Goal: Transaction & Acquisition: Purchase product/service

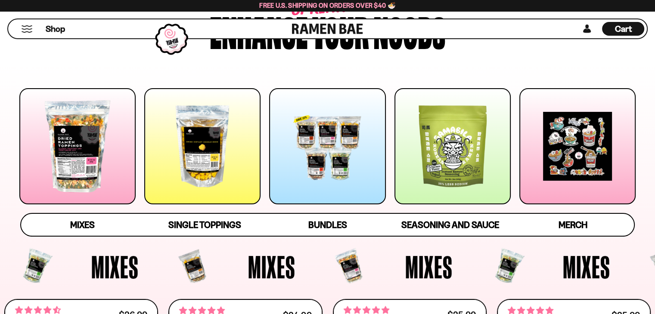
click at [83, 150] on div at bounding box center [77, 146] width 116 height 116
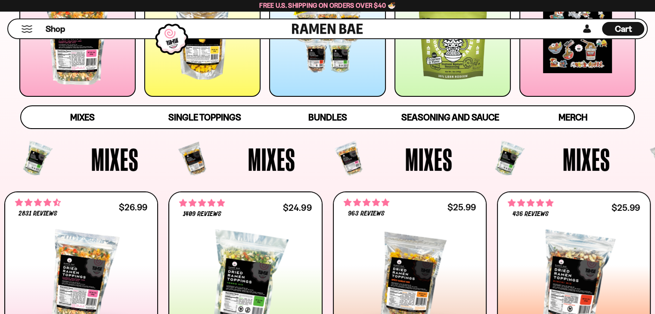
scroll to position [334, 0]
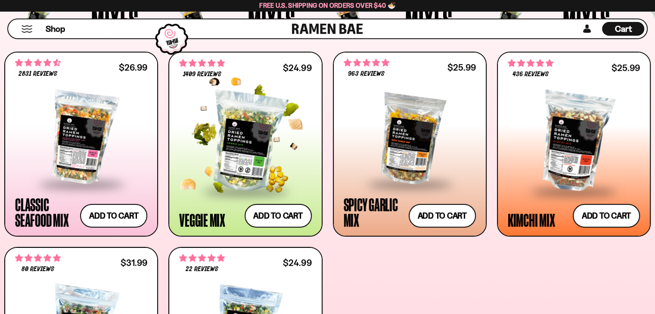
click at [239, 135] on div at bounding box center [245, 142] width 132 height 98
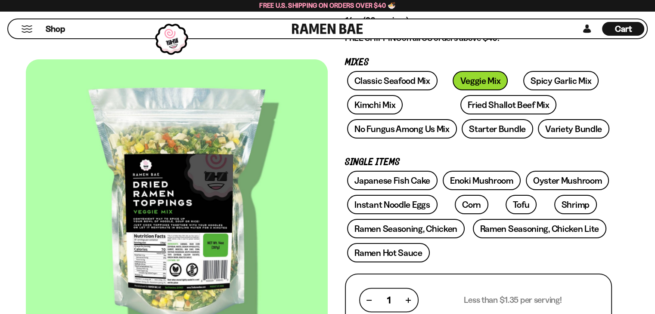
scroll to position [129, 0]
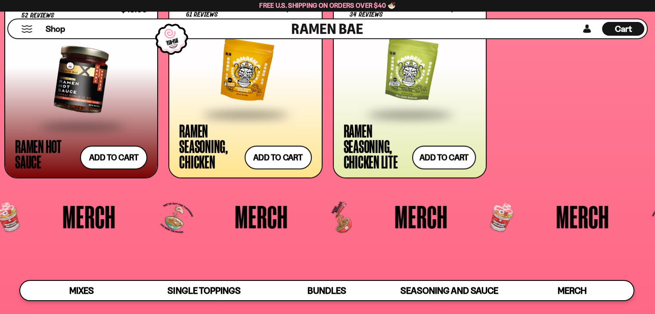
scroll to position [2142, 0]
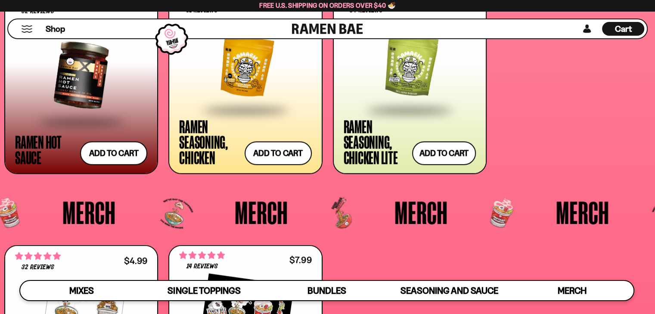
click at [397, 70] on div at bounding box center [410, 66] width 132 height 86
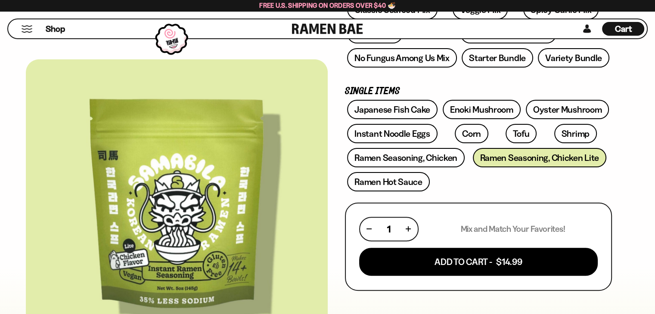
scroll to position [215, 0]
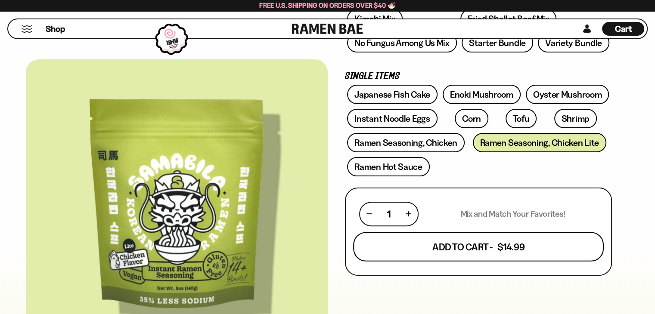
click at [464, 244] on button "Add To Cart - $14.99" at bounding box center [478, 246] width 251 height 29
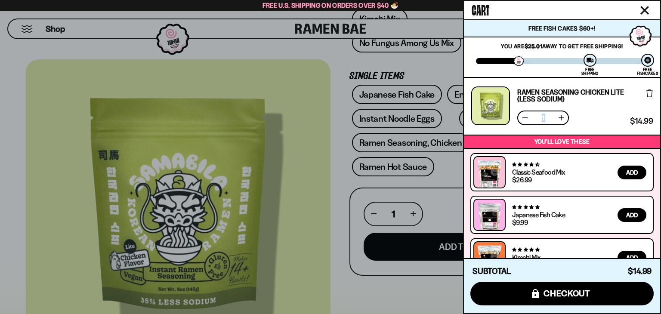
drag, startPoint x: 521, startPoint y: 112, endPoint x: 639, endPoint y: 94, distance: 118.9
click at [639, 94] on div "Ramen Seasoning Chicken Lite (Less Sodium) Free Gift Subscription: 1 $14.99 $14…" at bounding box center [562, 106] width 182 height 39
click at [647, 90] on icon at bounding box center [650, 94] width 6 height 8
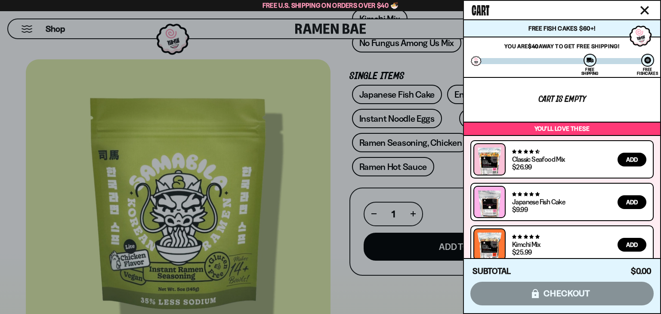
click at [644, 9] on icon "Close cart" at bounding box center [645, 10] width 8 height 8
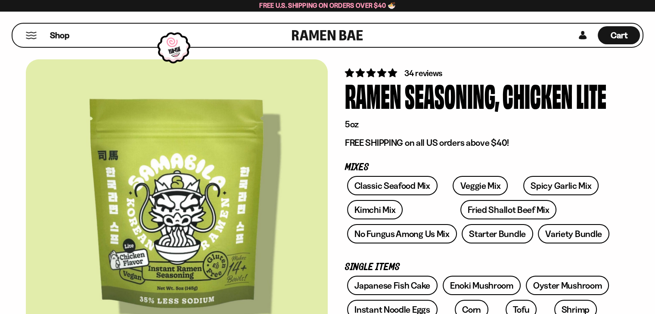
scroll to position [43, 0]
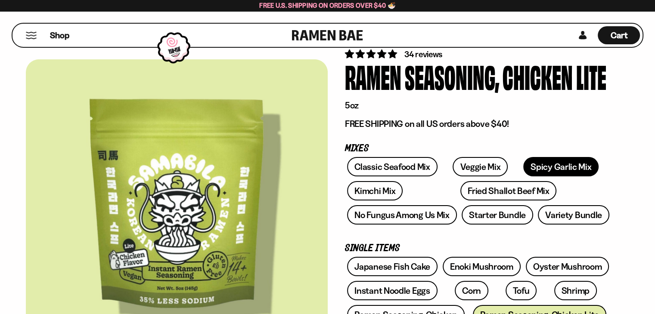
click at [534, 162] on link "Spicy Garlic Mix" at bounding box center [560, 166] width 75 height 19
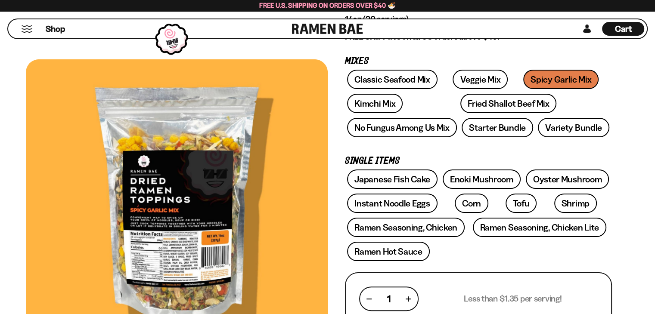
scroll to position [129, 0]
click at [460, 99] on link "Fried Shallot Beef Mix" at bounding box center [508, 103] width 96 height 19
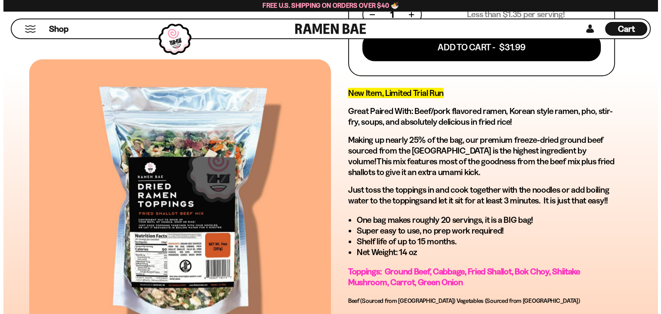
scroll to position [388, 0]
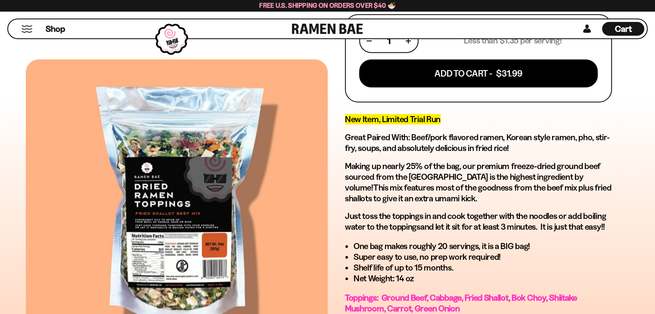
click at [634, 30] on div "Cart D0381C2F-513E-4F90-8A41-6F0A75DCBAAA" at bounding box center [623, 29] width 42 height 14
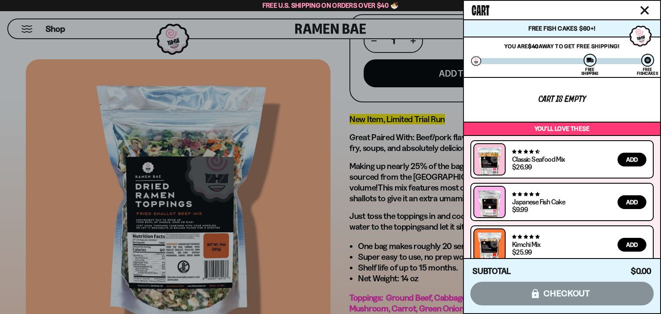
click at [330, 73] on div at bounding box center [330, 157] width 661 height 314
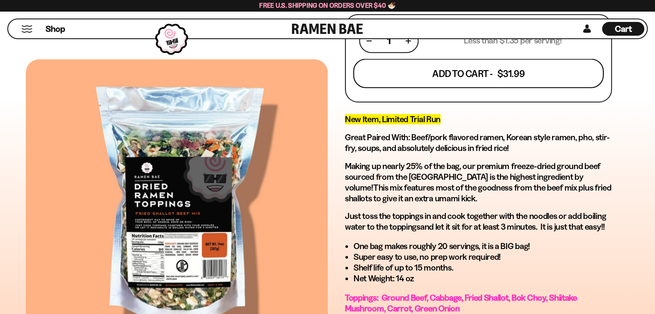
click at [510, 70] on button "Add To Cart - $31.99" at bounding box center [478, 73] width 251 height 29
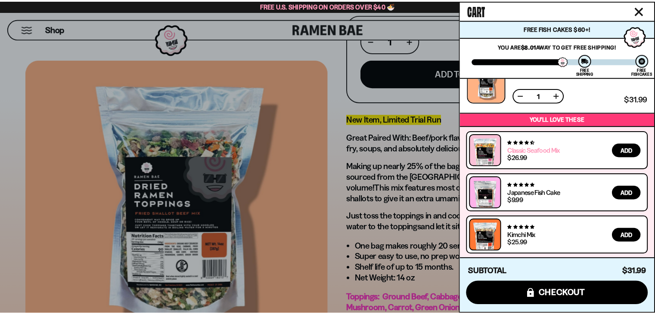
scroll to position [0, 0]
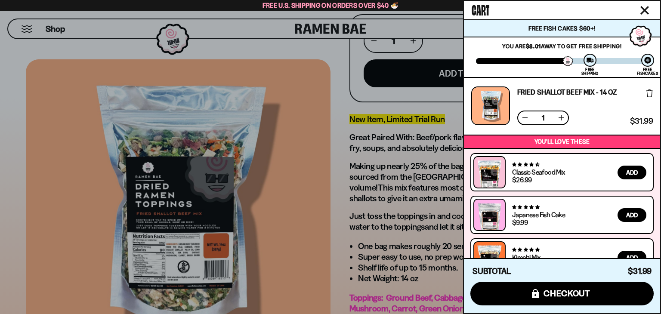
click at [646, 6] on icon "Close cart" at bounding box center [645, 10] width 9 height 9
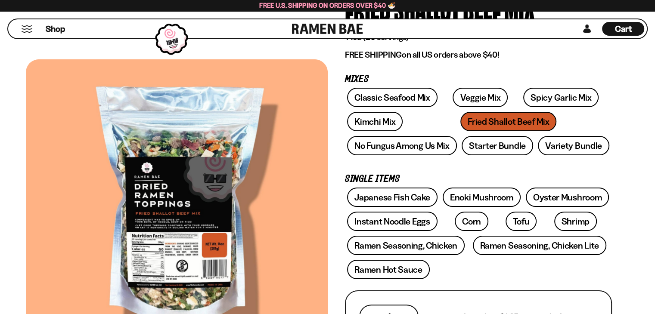
scroll to position [129, 0]
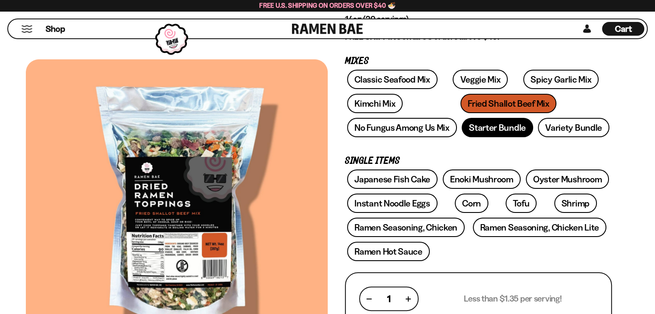
click at [493, 126] on link "Starter Bundle" at bounding box center [497, 127] width 71 height 19
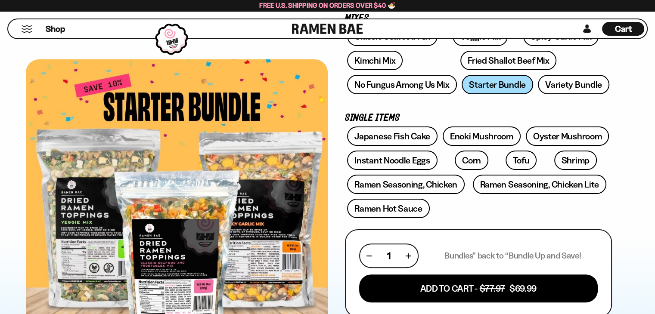
scroll to position [129, 0]
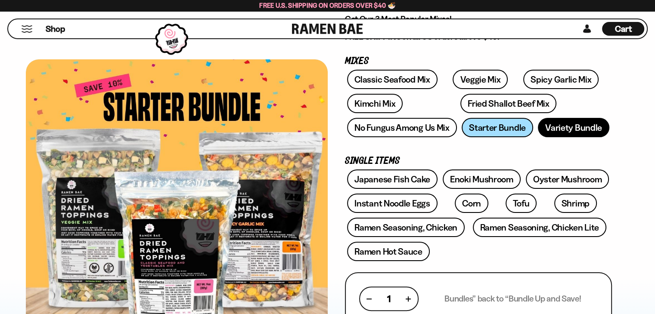
click at [569, 126] on link "Variety Bundle" at bounding box center [573, 127] width 71 height 19
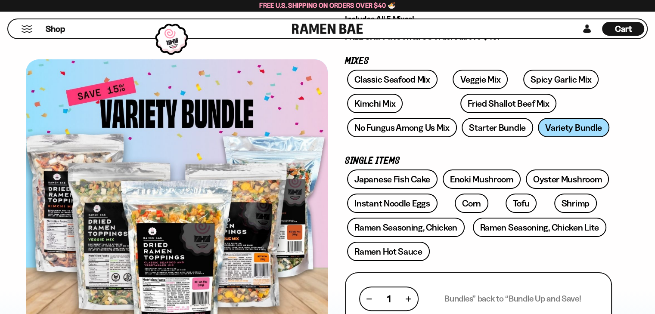
scroll to position [86, 0]
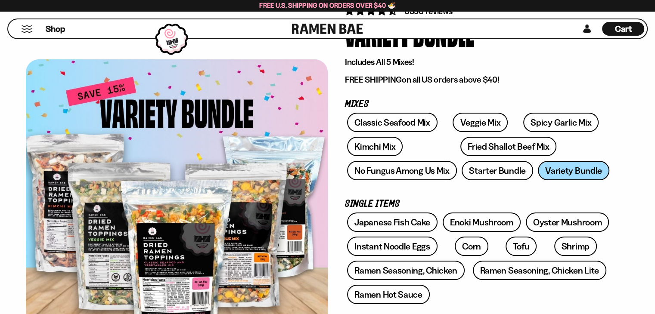
click at [617, 30] on span "Cart" at bounding box center [623, 29] width 17 height 10
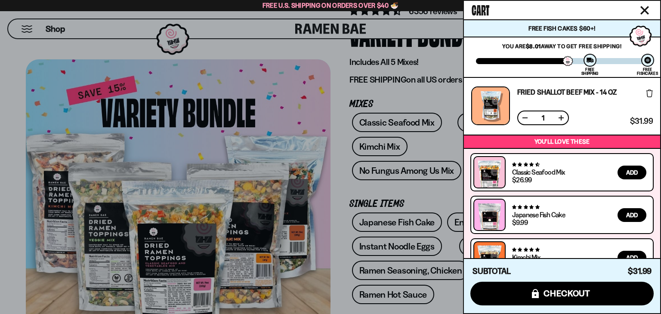
click at [648, 8] on icon "Close cart" at bounding box center [645, 10] width 9 height 9
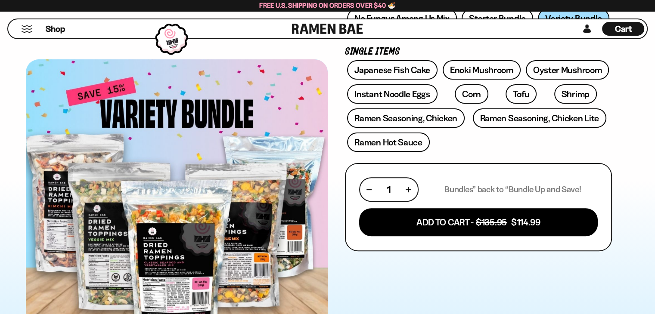
scroll to position [258, 0]
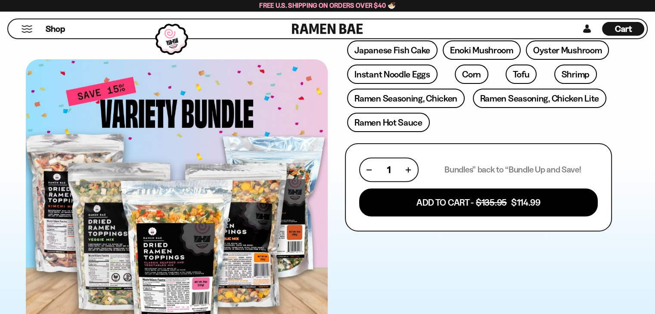
click at [174, 254] on div at bounding box center [177, 206] width 302 height 294
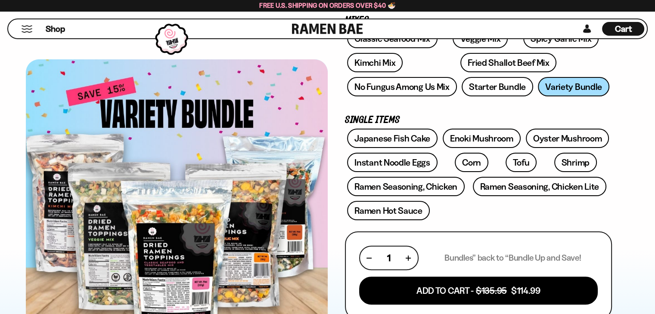
scroll to position [172, 0]
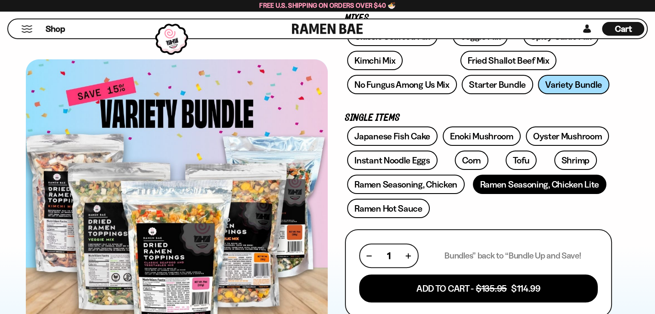
click at [555, 186] on link "Ramen Seasoning, Chicken Lite" at bounding box center [539, 184] width 133 height 19
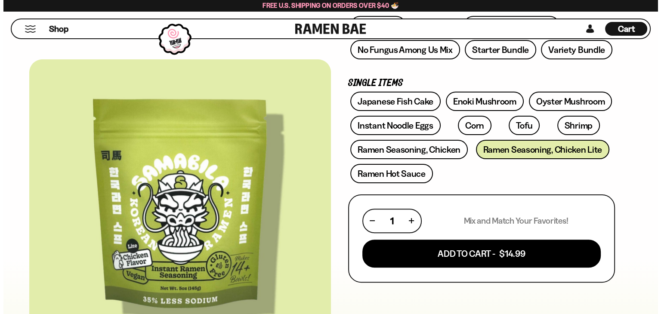
scroll to position [215, 0]
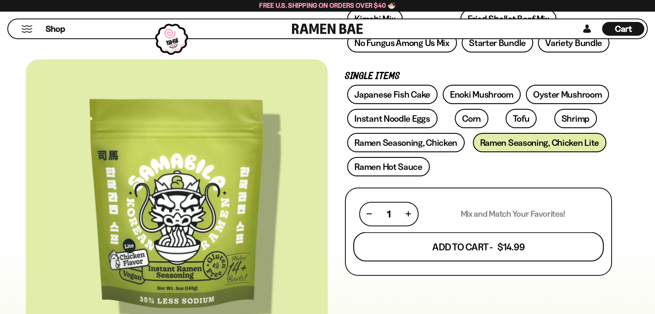
click at [496, 245] on button "Add To Cart - $14.99" at bounding box center [478, 246] width 251 height 29
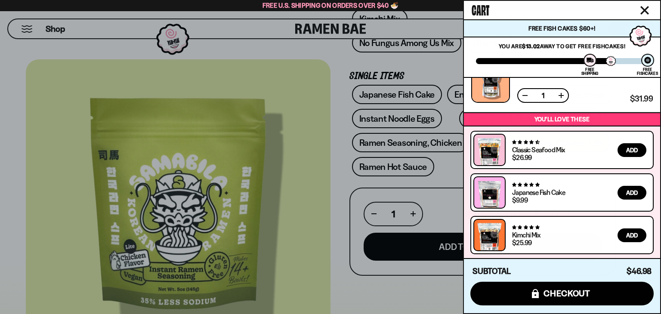
scroll to position [35, 0]
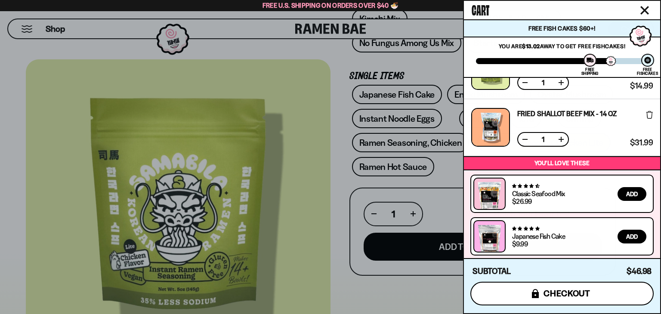
click at [568, 297] on span "checkout" at bounding box center [567, 293] width 47 height 9
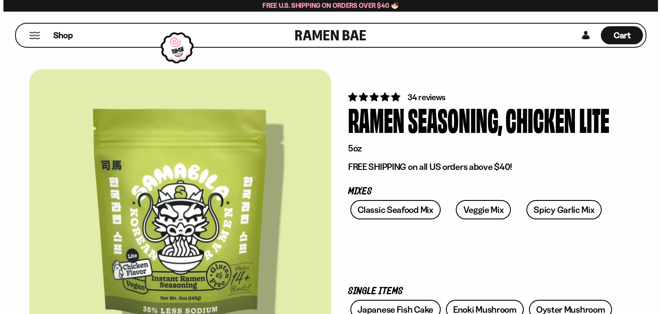
scroll to position [215, 0]
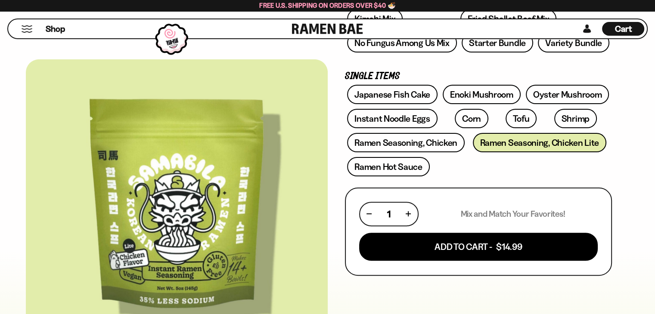
click at [618, 25] on span "Cart" at bounding box center [623, 29] width 17 height 10
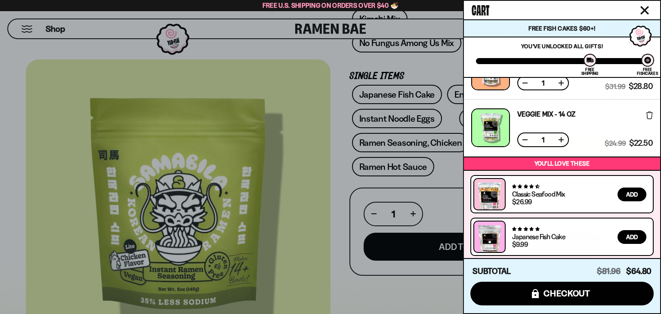
scroll to position [106, 0]
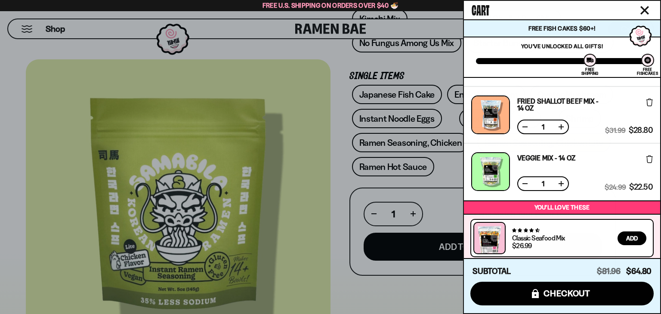
click at [526, 124] on button at bounding box center [525, 127] width 9 height 9
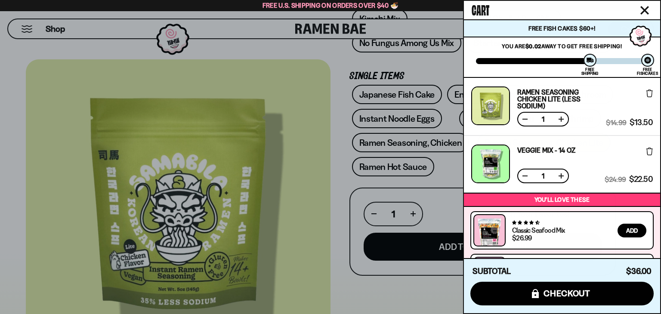
scroll to position [80, 0]
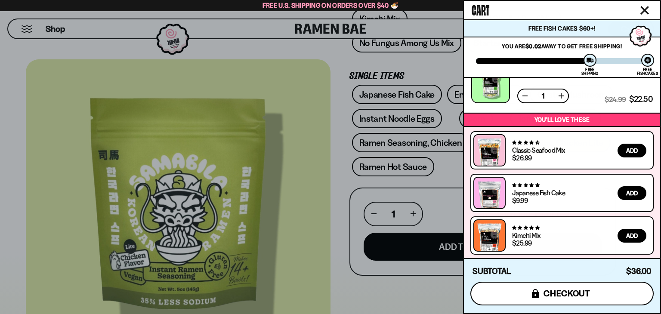
click at [578, 297] on span "checkout" at bounding box center [567, 293] width 47 height 9
